Goal: Information Seeking & Learning: Learn about a topic

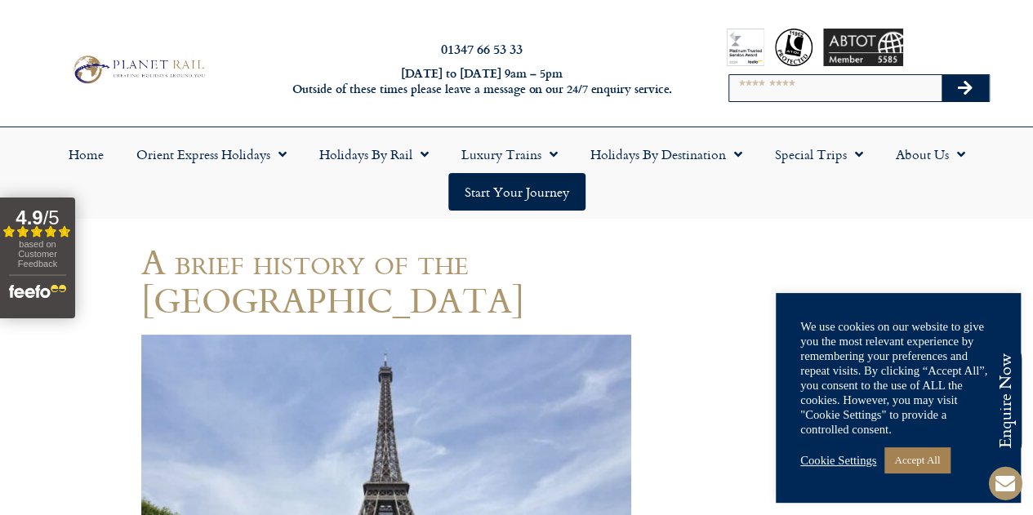
click at [853, 208] on ul "Home Orient Express Holidays Venice Simplon-Orient-Express – 2025 Venice Simplo…" at bounding box center [516, 172] width 1016 height 75
